Goal: Find specific page/section: Find specific page/section

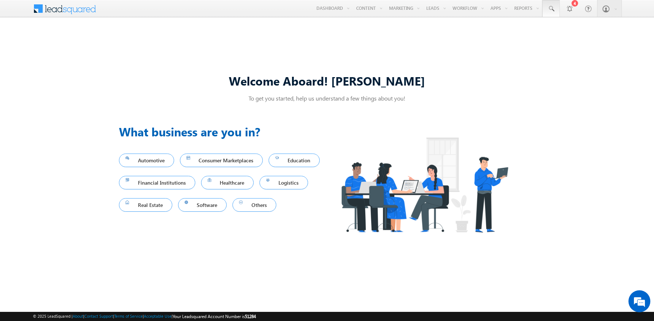
click at [551, 9] on span at bounding box center [551, 8] width 7 height 7
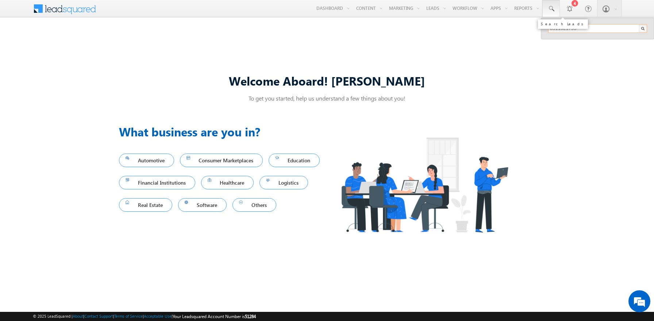
type input "8911021795"
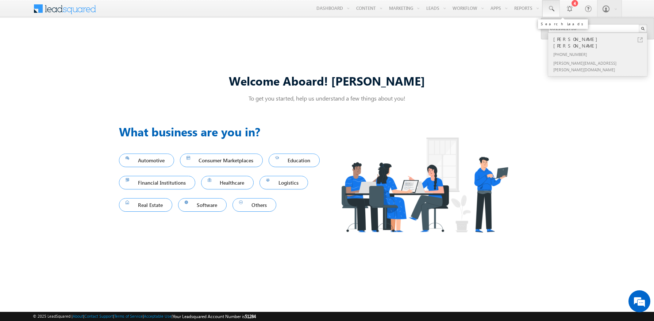
click at [601, 39] on div "[PERSON_NAME] [PERSON_NAME]" at bounding box center [601, 42] width 98 height 15
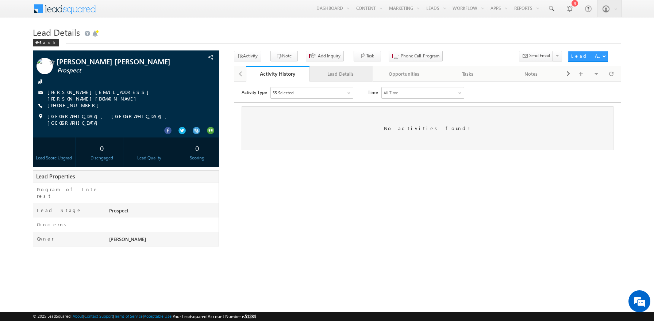
click at [341, 74] on div "Lead Details" at bounding box center [341, 73] width 51 height 9
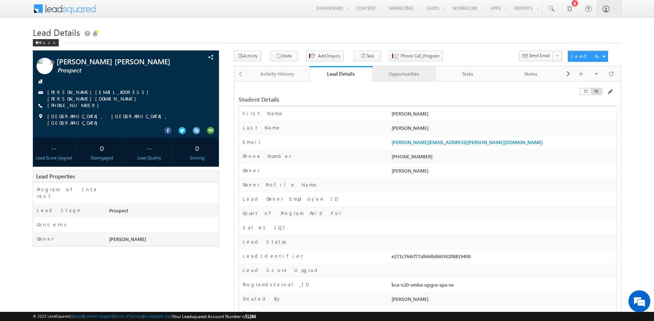
click at [404, 74] on div "Opportunities" at bounding box center [404, 73] width 51 height 9
